Goal: Information Seeking & Learning: Learn about a topic

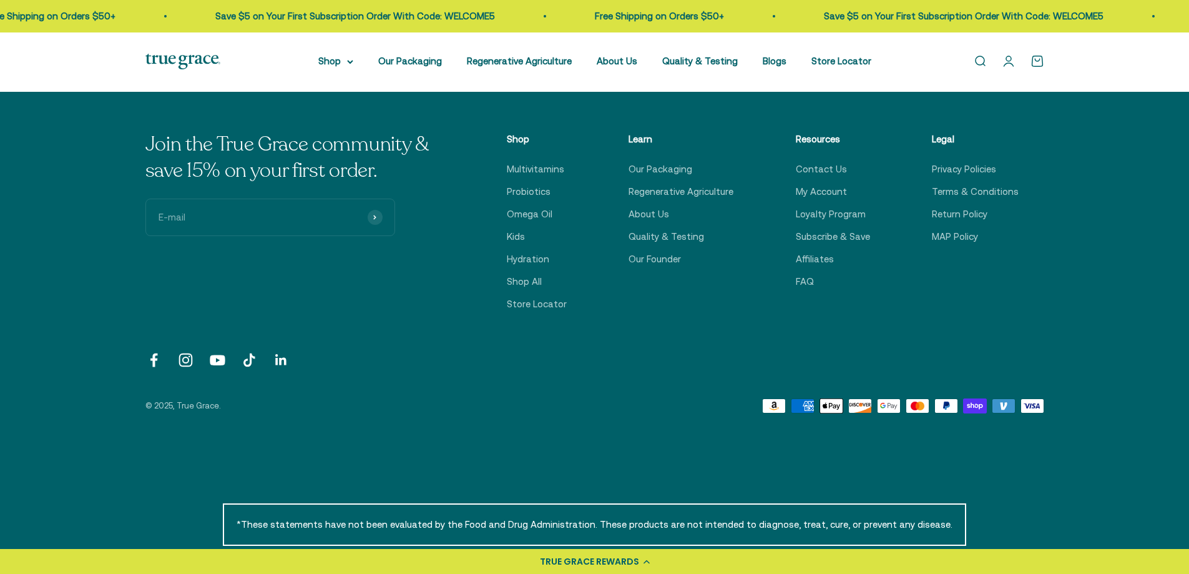
scroll to position [2809, 0]
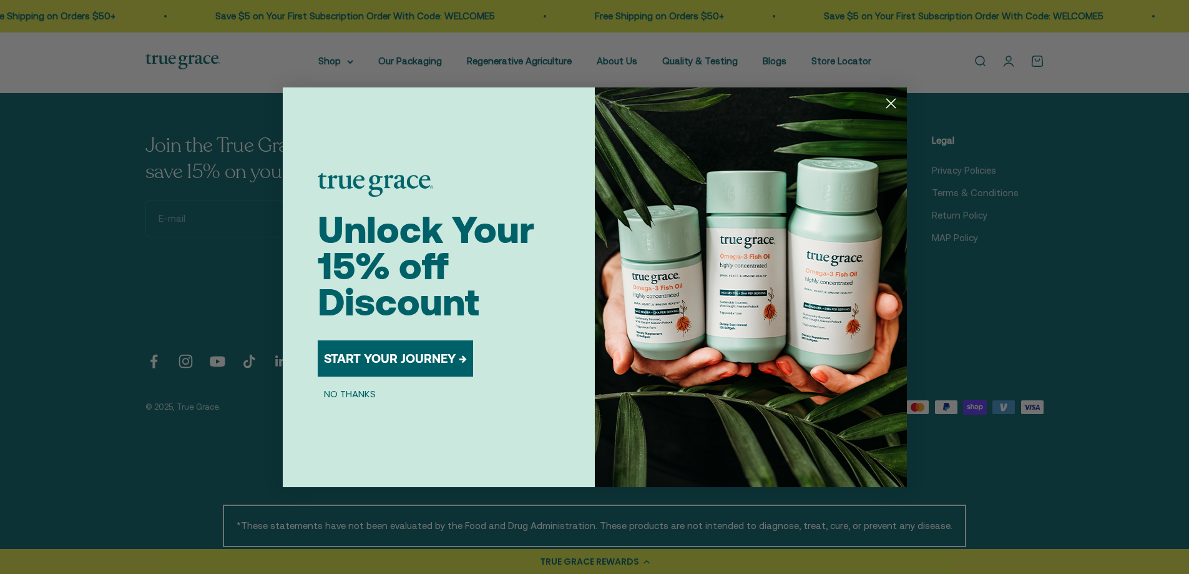
click at [890, 100] on circle "Close dialog" at bounding box center [890, 102] width 21 height 21
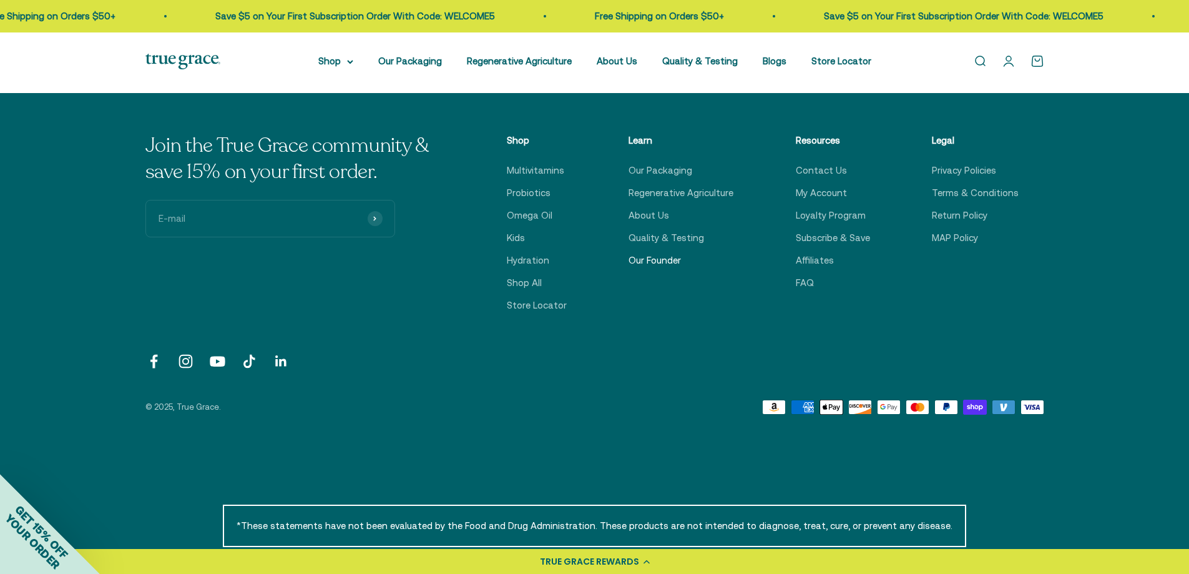
click at [638, 260] on link "Our Founder" at bounding box center [655, 260] width 52 height 15
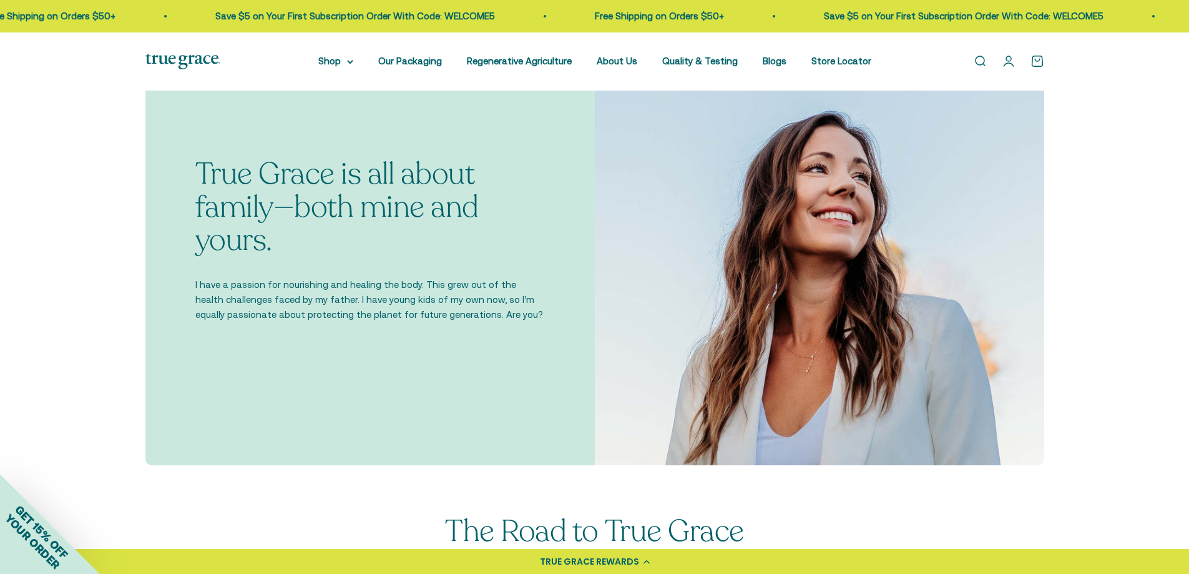
scroll to position [437, 0]
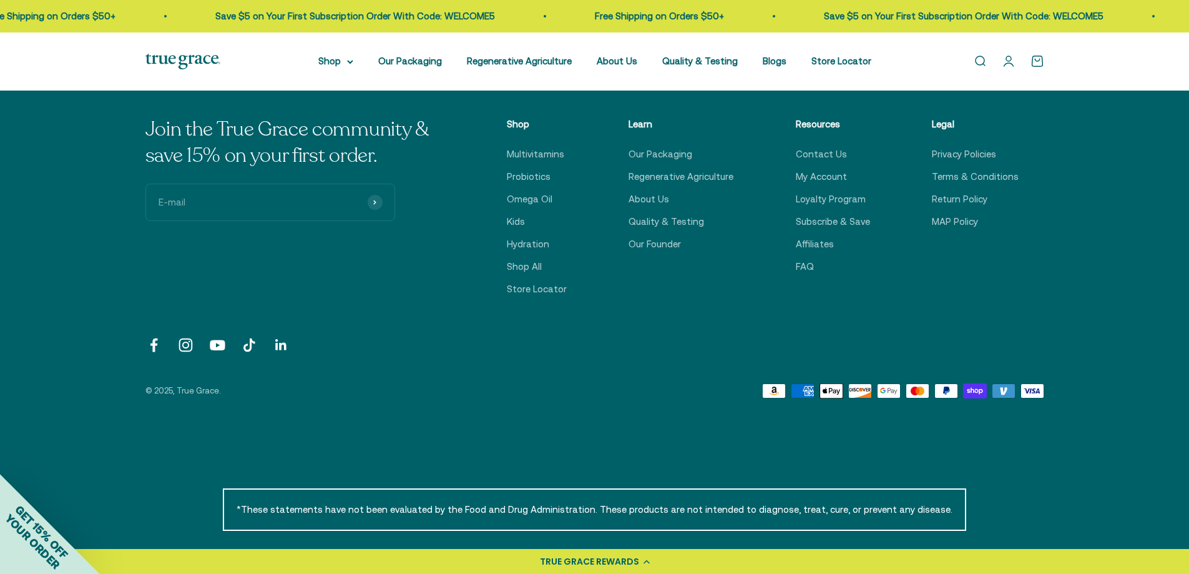
scroll to position [2823, 0]
